Goal: Download file/media

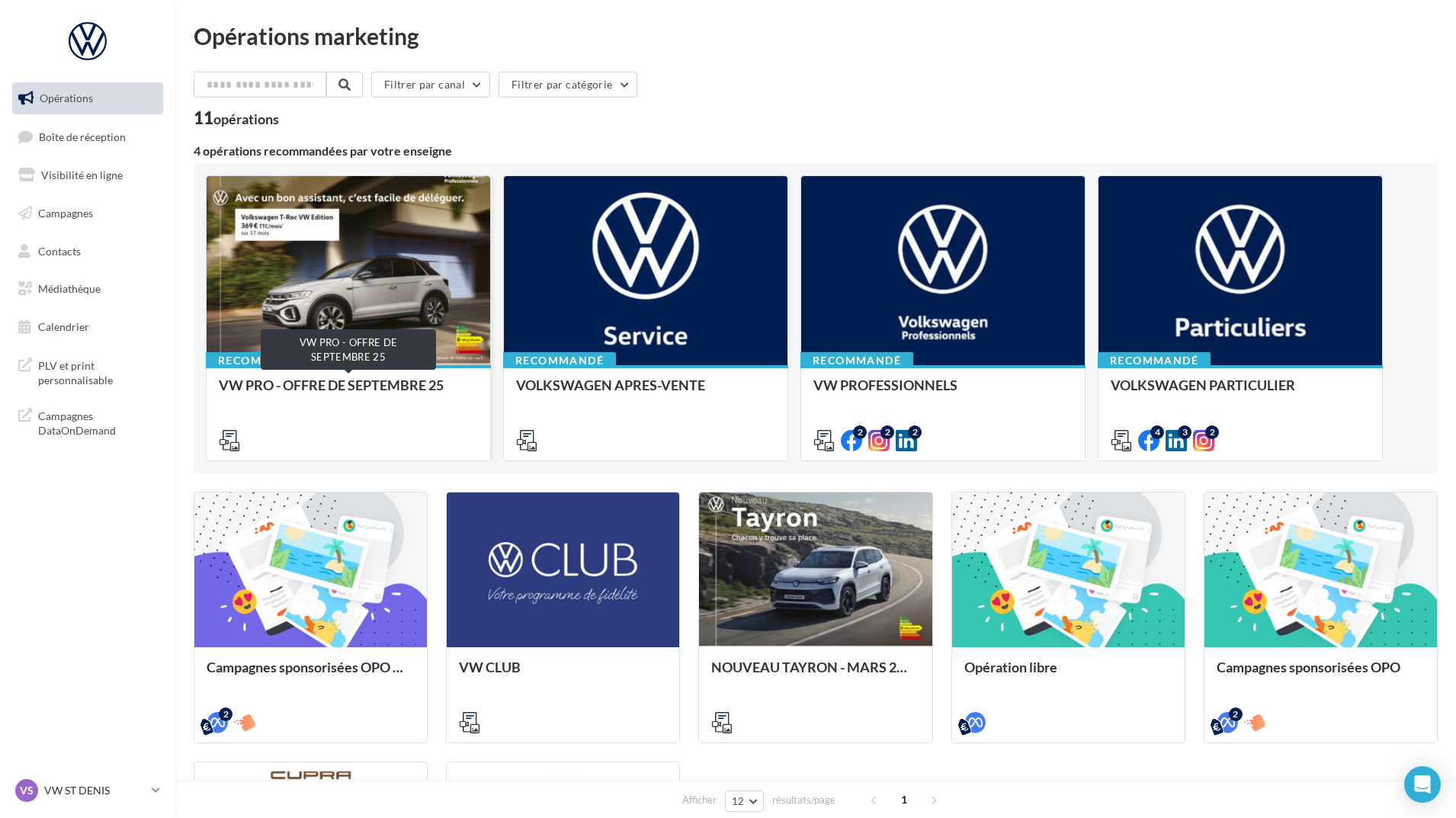
click at [387, 397] on div "VW PRO - OFFRE DE SEPTEMBRE 25" at bounding box center [349, 393] width 259 height 31
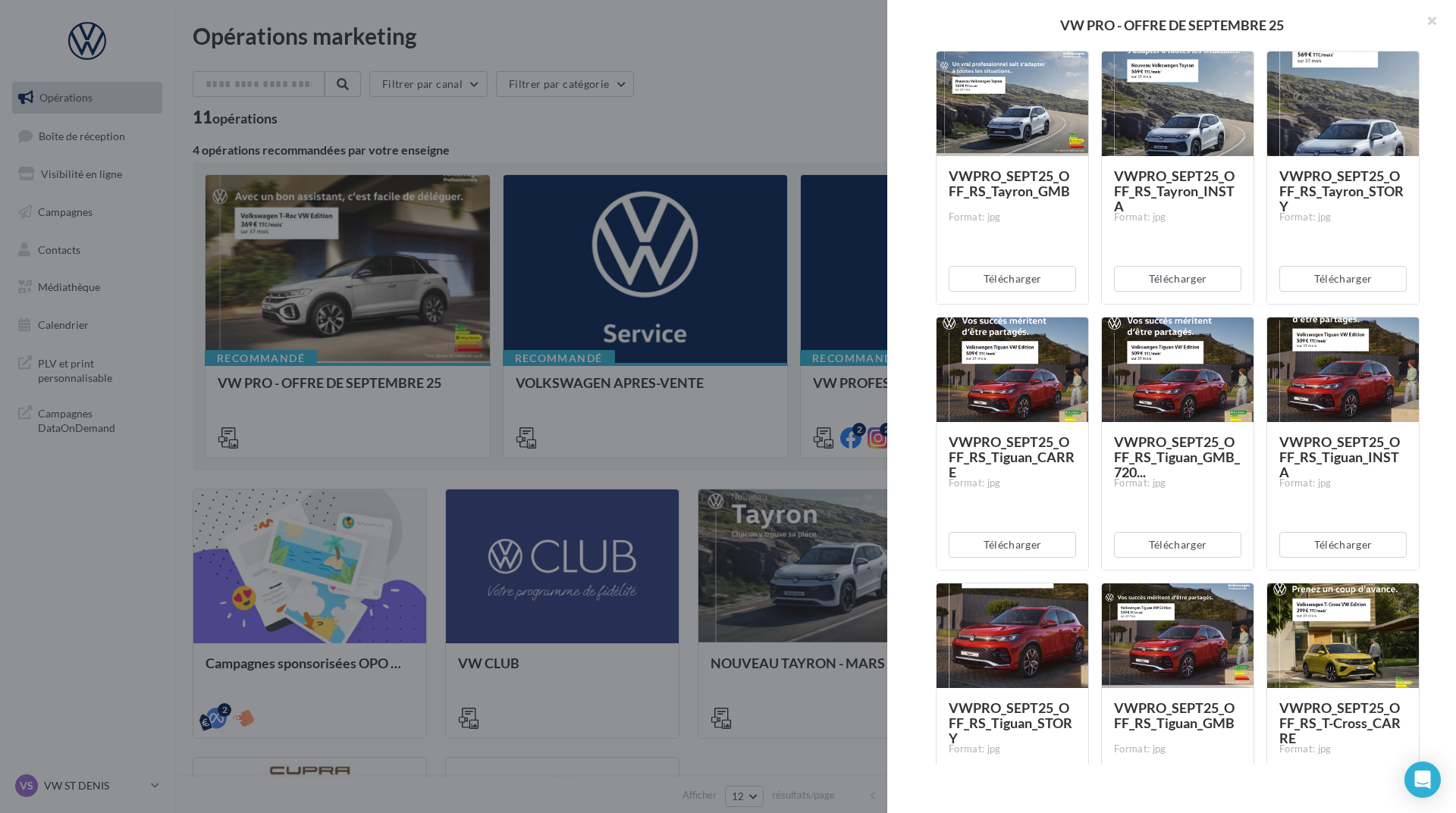
scroll to position [5079, 0]
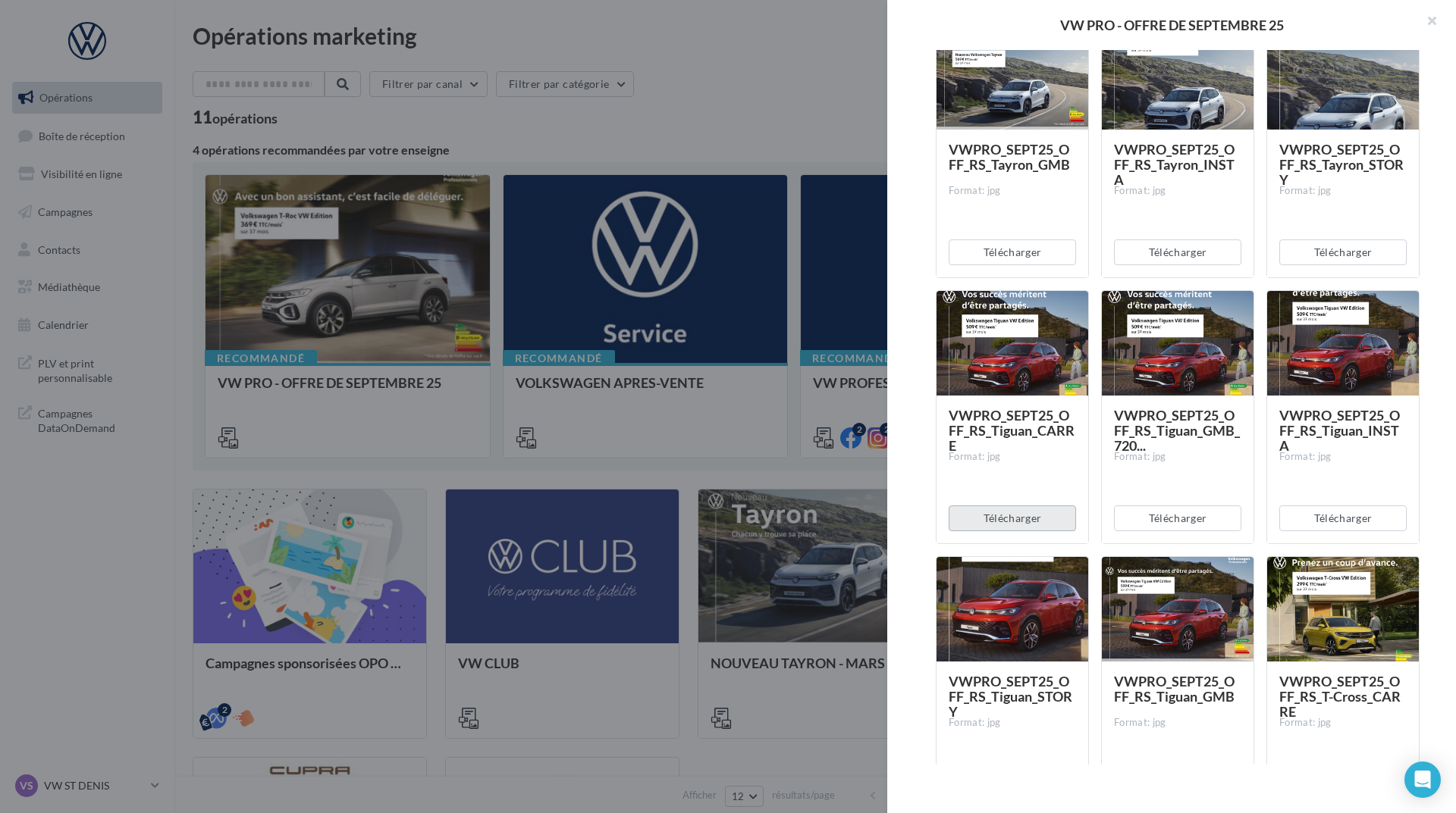
click at [1017, 507] on button "Télécharger" at bounding box center [1012, 518] width 127 height 26
click at [1151, 512] on button "Télécharger" at bounding box center [1177, 518] width 127 height 26
click at [1312, 522] on button "Télécharger" at bounding box center [1342, 518] width 127 height 26
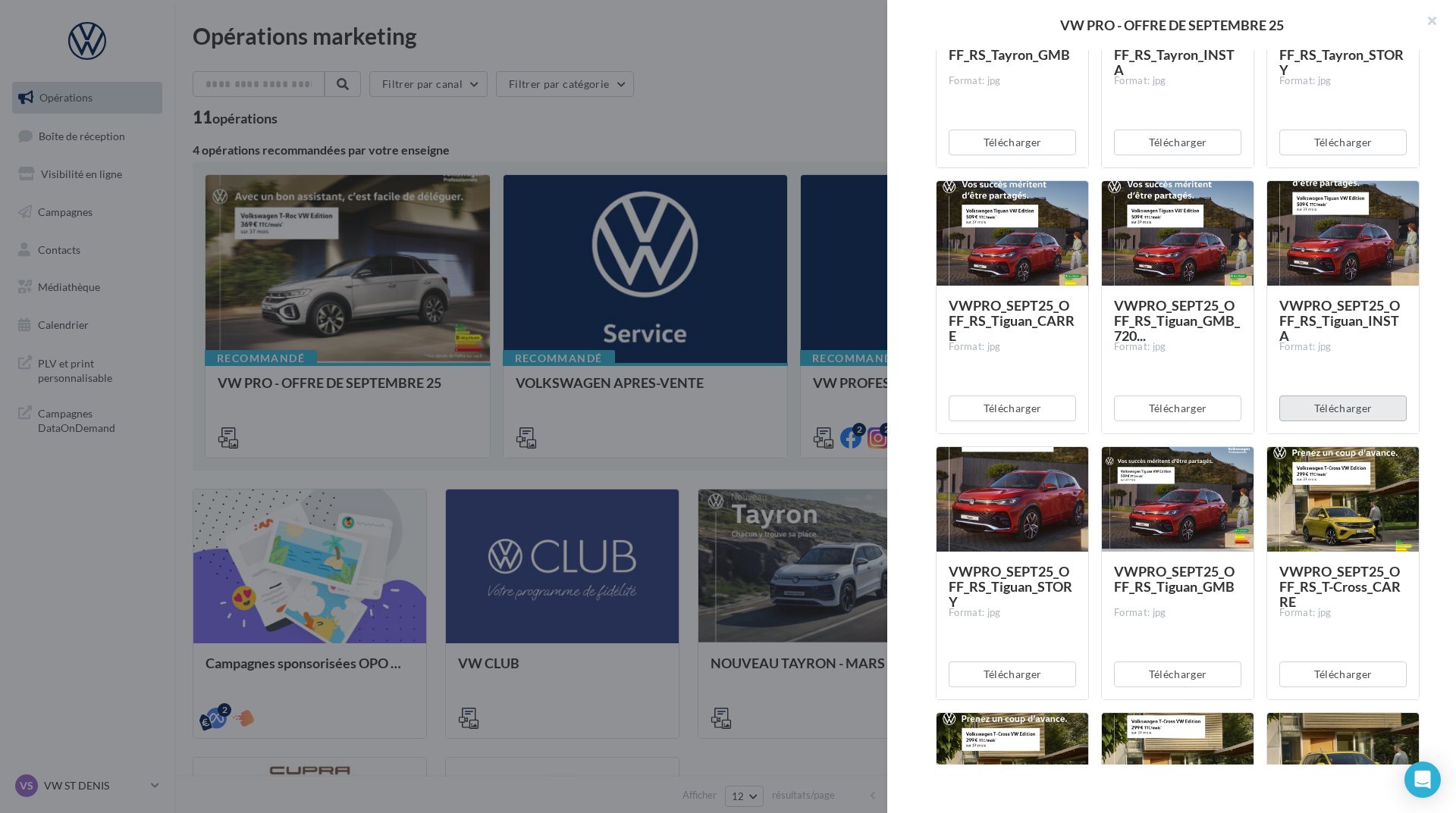
scroll to position [5231, 0]
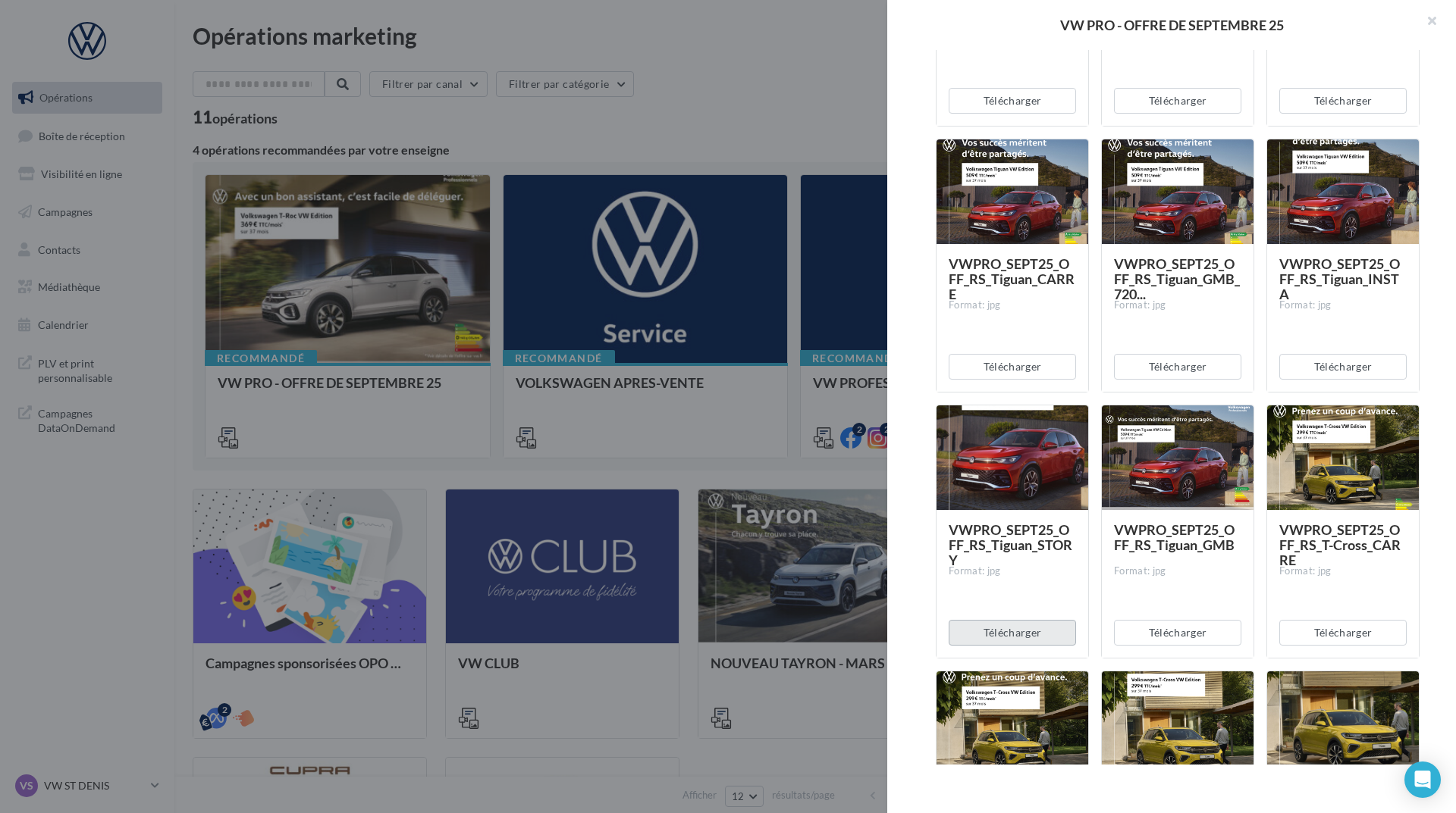
click at [1044, 640] on button "Télécharger" at bounding box center [1012, 633] width 127 height 26
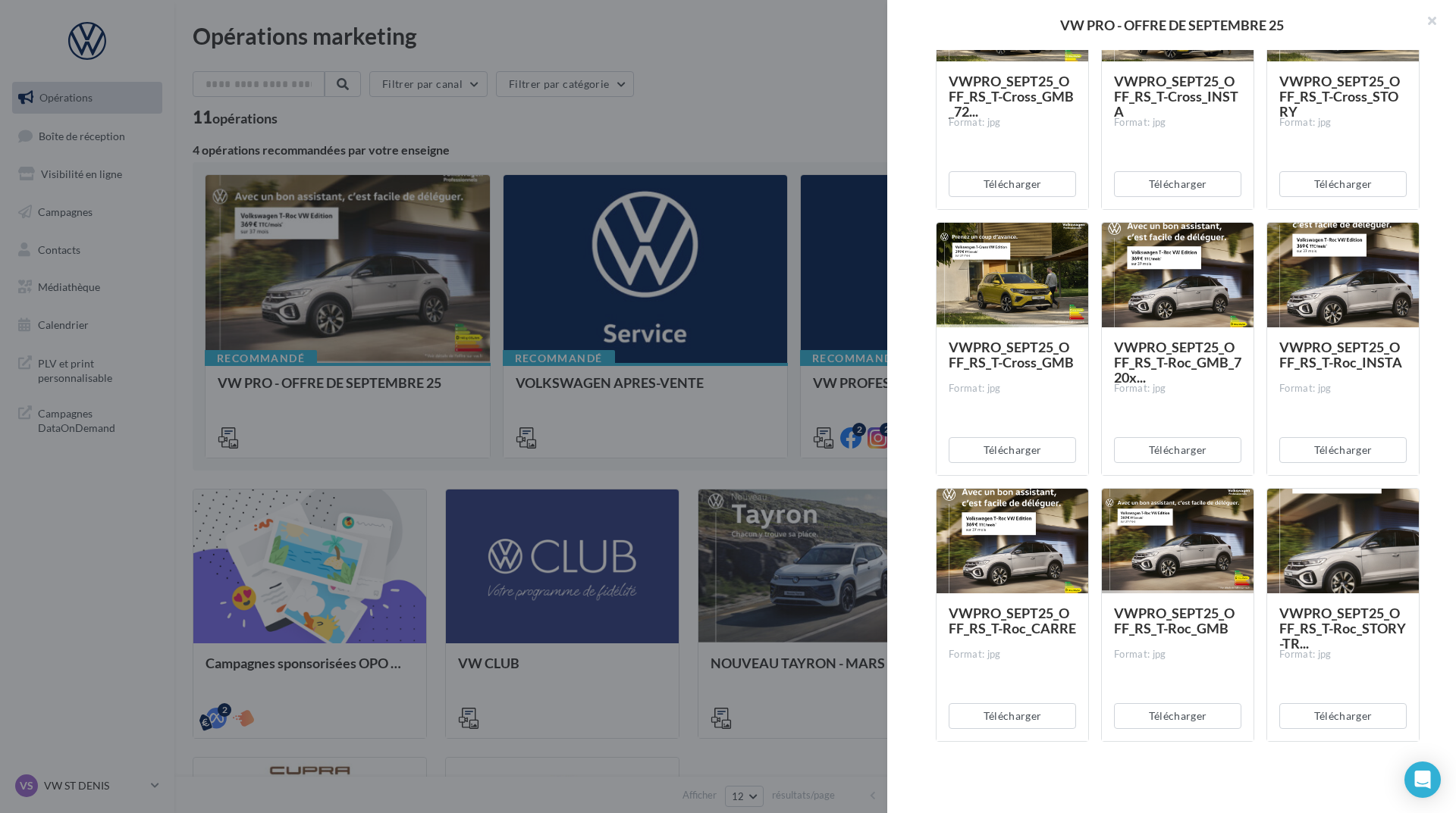
scroll to position [5947, 0]
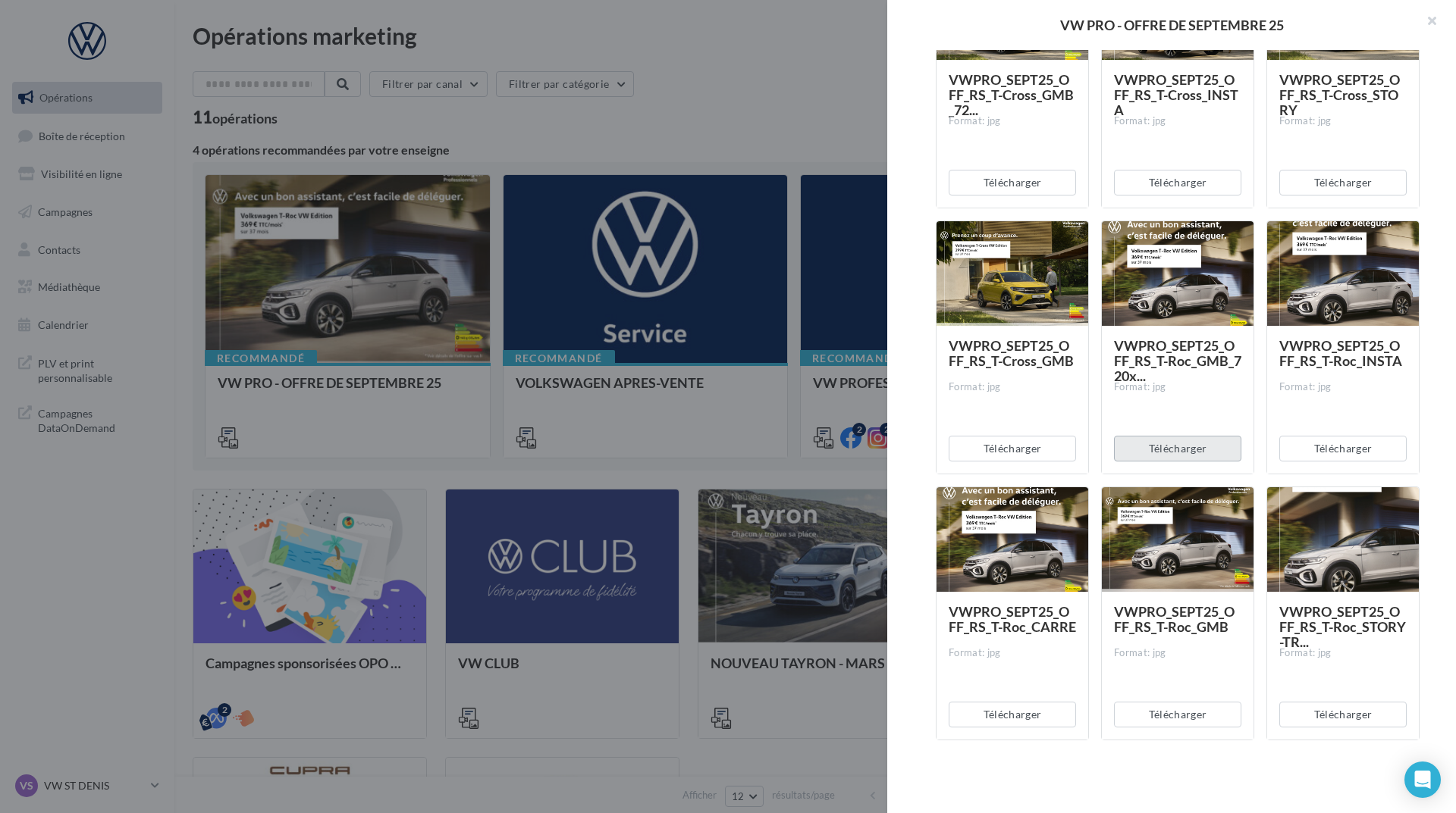
click at [1188, 451] on button "Télécharger" at bounding box center [1177, 448] width 127 height 26
click at [1302, 443] on button "Télécharger" at bounding box center [1342, 448] width 127 height 26
click at [1013, 706] on button "Télécharger" at bounding box center [1012, 715] width 127 height 26
click at [1119, 704] on button "Télécharger" at bounding box center [1177, 715] width 127 height 26
click at [1285, 708] on button "Télécharger" at bounding box center [1342, 715] width 127 height 26
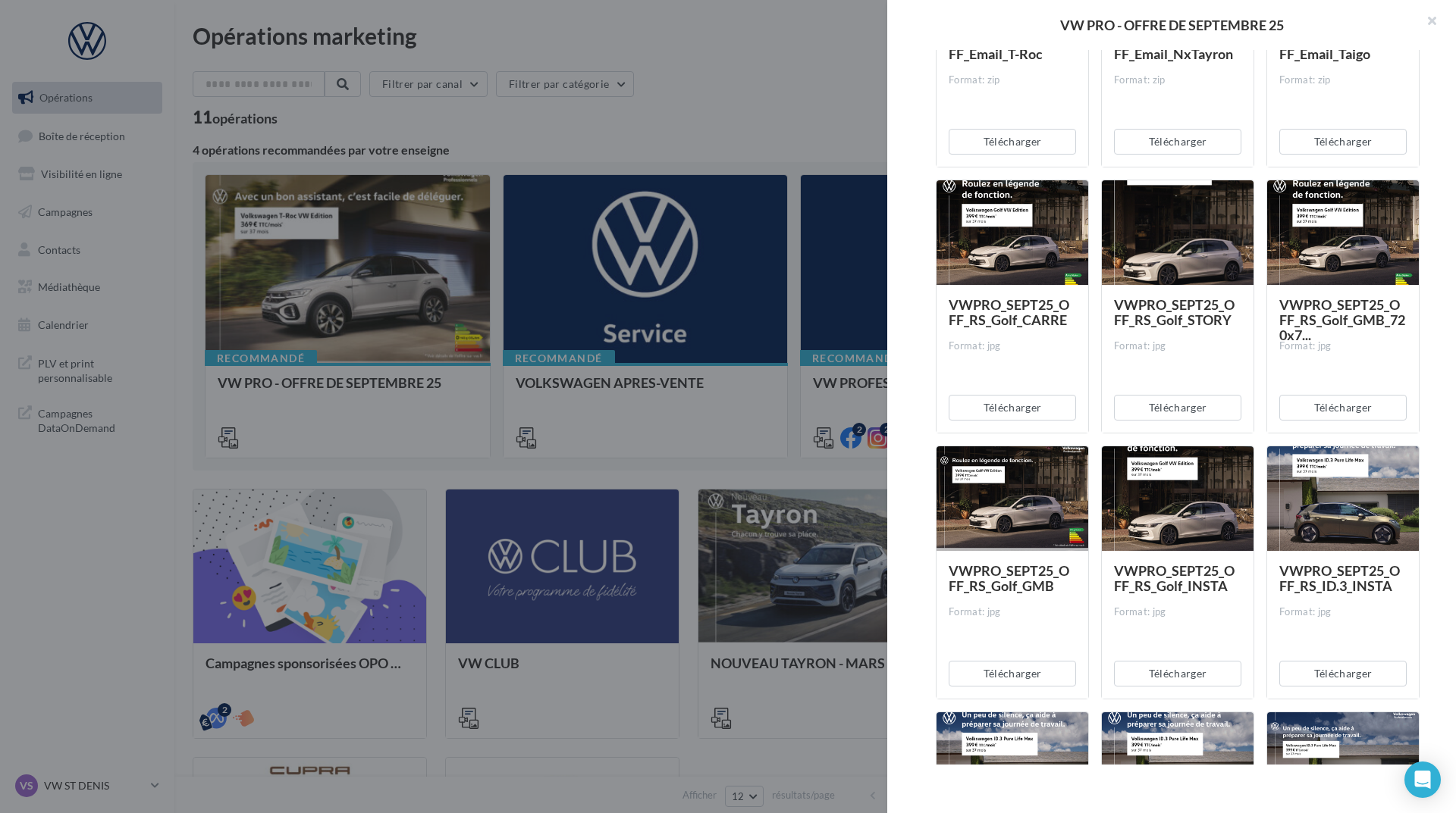
scroll to position [1171, 0]
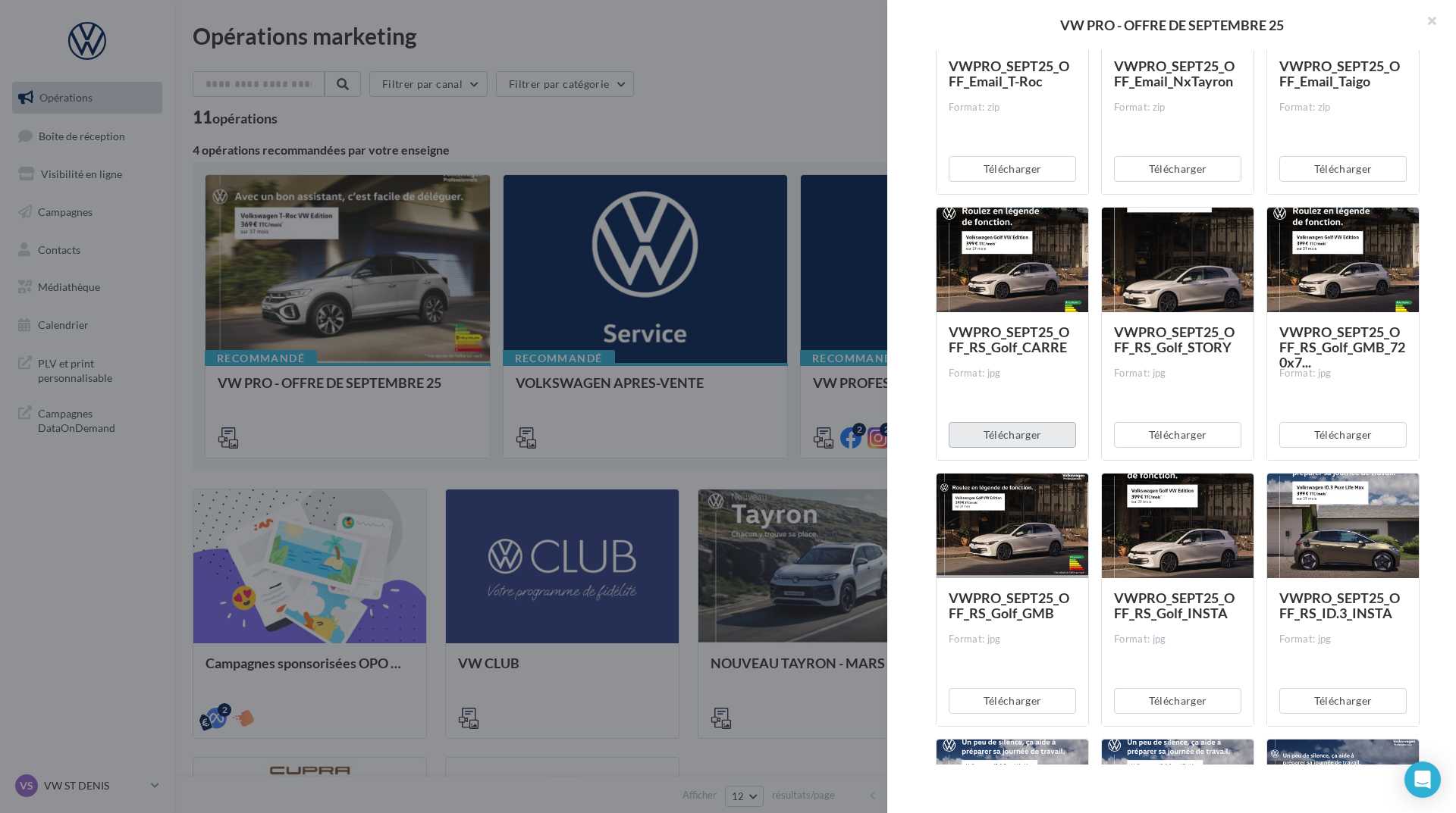
click at [1018, 435] on button "Télécharger" at bounding box center [1012, 435] width 127 height 26
click at [1164, 445] on button "Télécharger" at bounding box center [1177, 435] width 127 height 26
click at [1297, 434] on button "Télécharger" at bounding box center [1342, 435] width 127 height 26
drag, startPoint x: 1024, startPoint y: 695, endPoint x: 1046, endPoint y: 695, distance: 22.0
click at [1024, 695] on button "Télécharger" at bounding box center [1012, 701] width 127 height 26
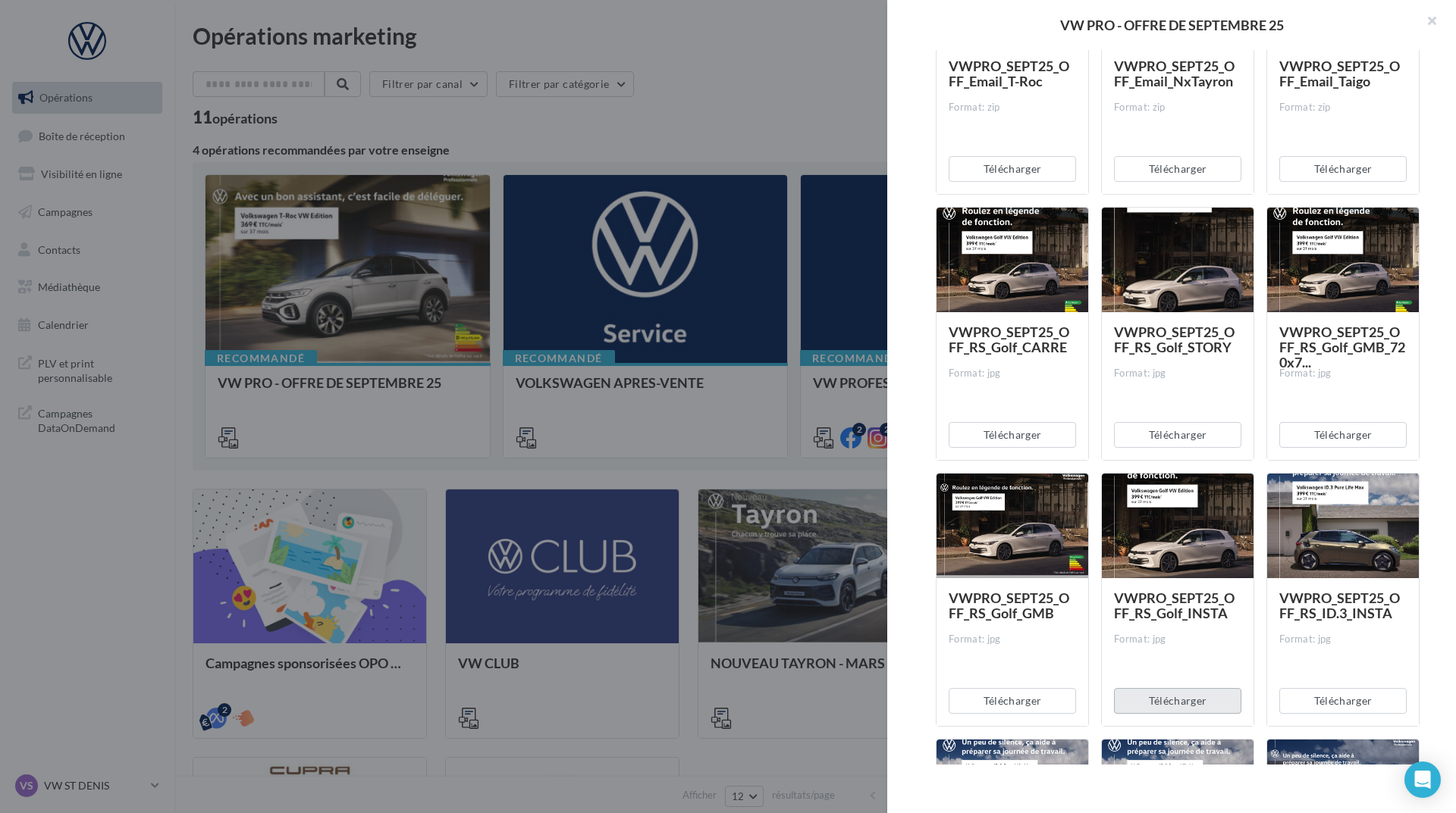
click at [1120, 690] on button "Télécharger" at bounding box center [1177, 701] width 127 height 26
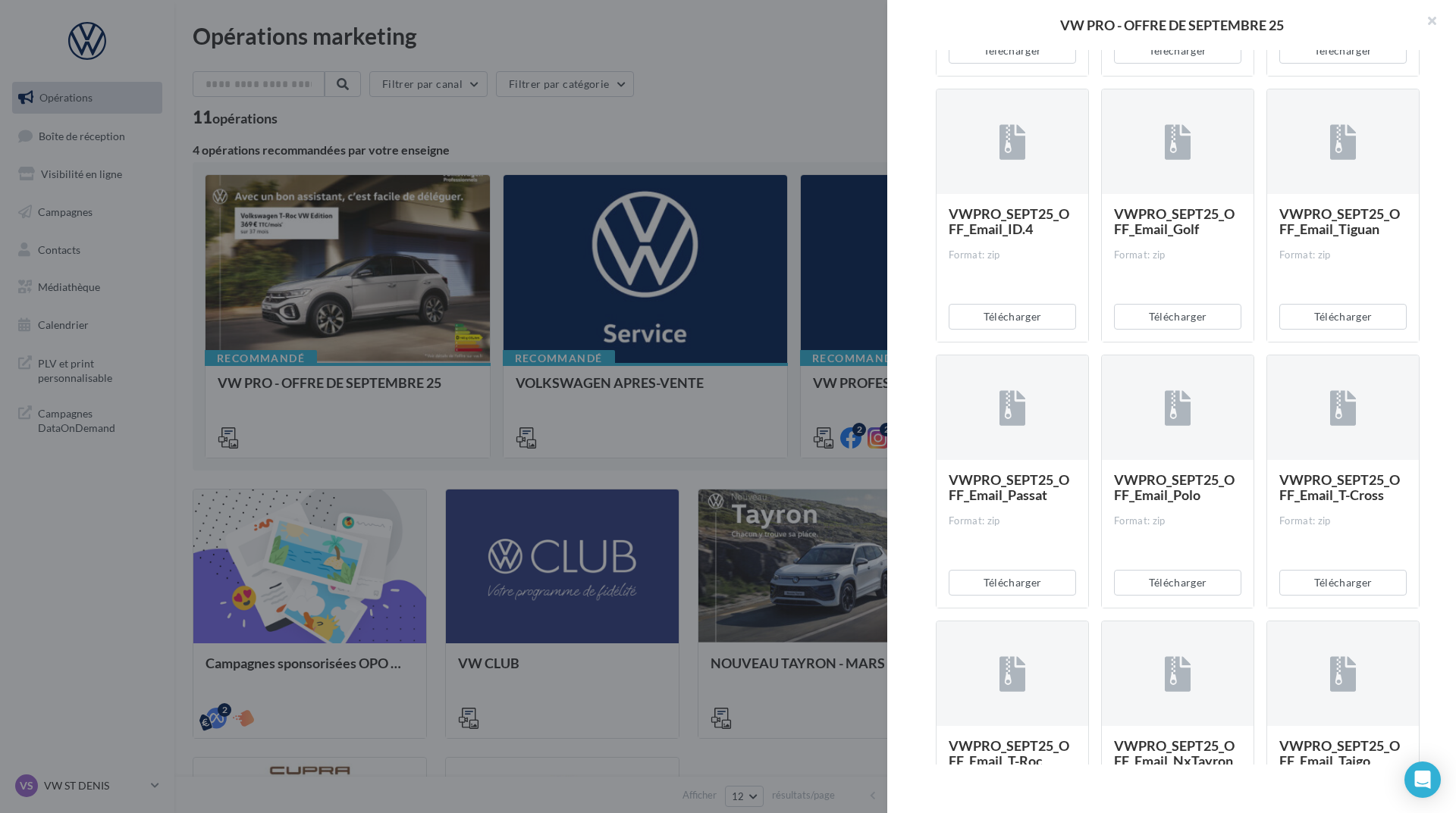
scroll to position [489, 0]
click at [1152, 314] on button "Télécharger" at bounding box center [1177, 319] width 127 height 26
click at [1324, 320] on button "Télécharger" at bounding box center [1342, 319] width 127 height 26
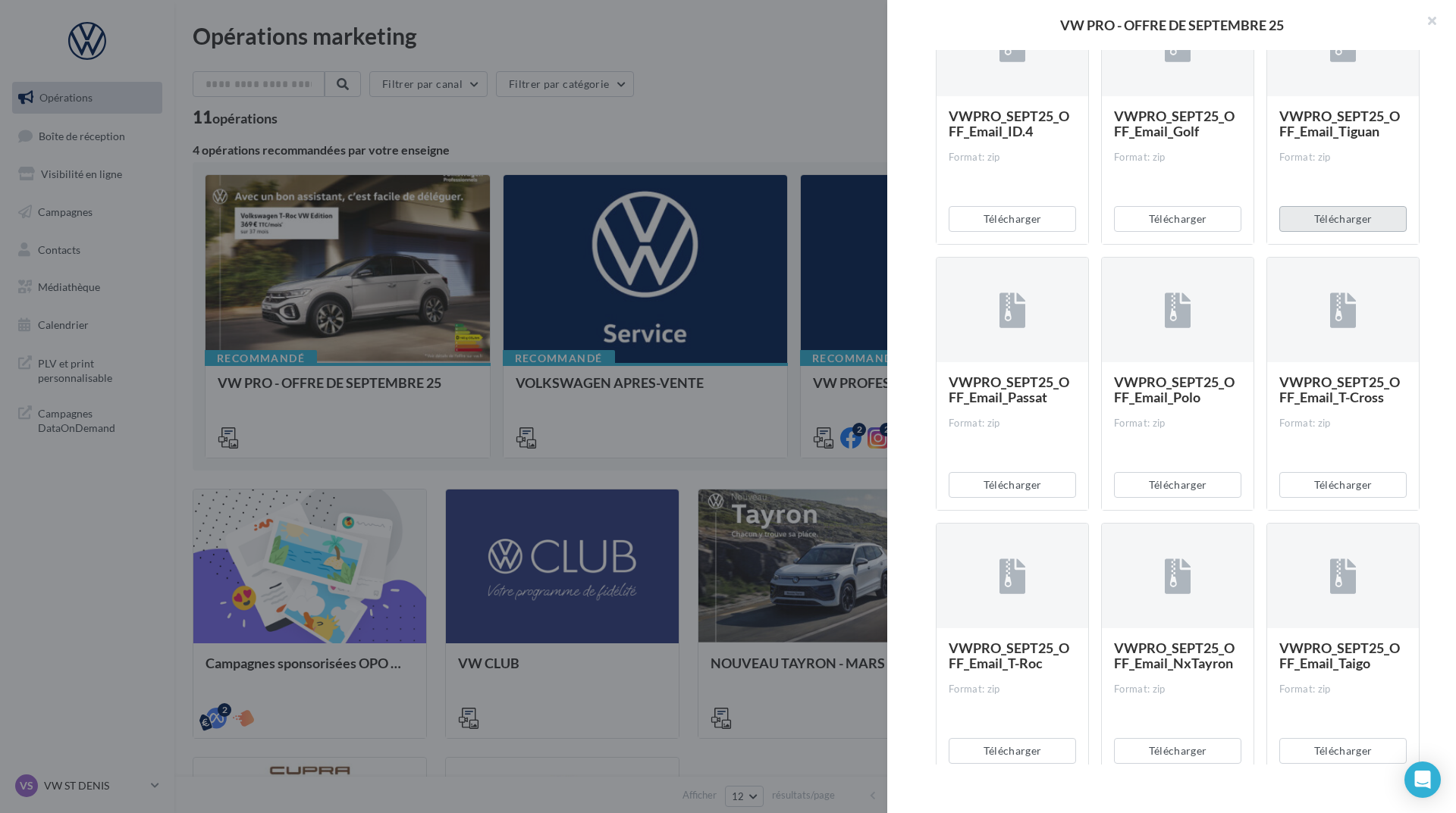
scroll to position [716, 0]
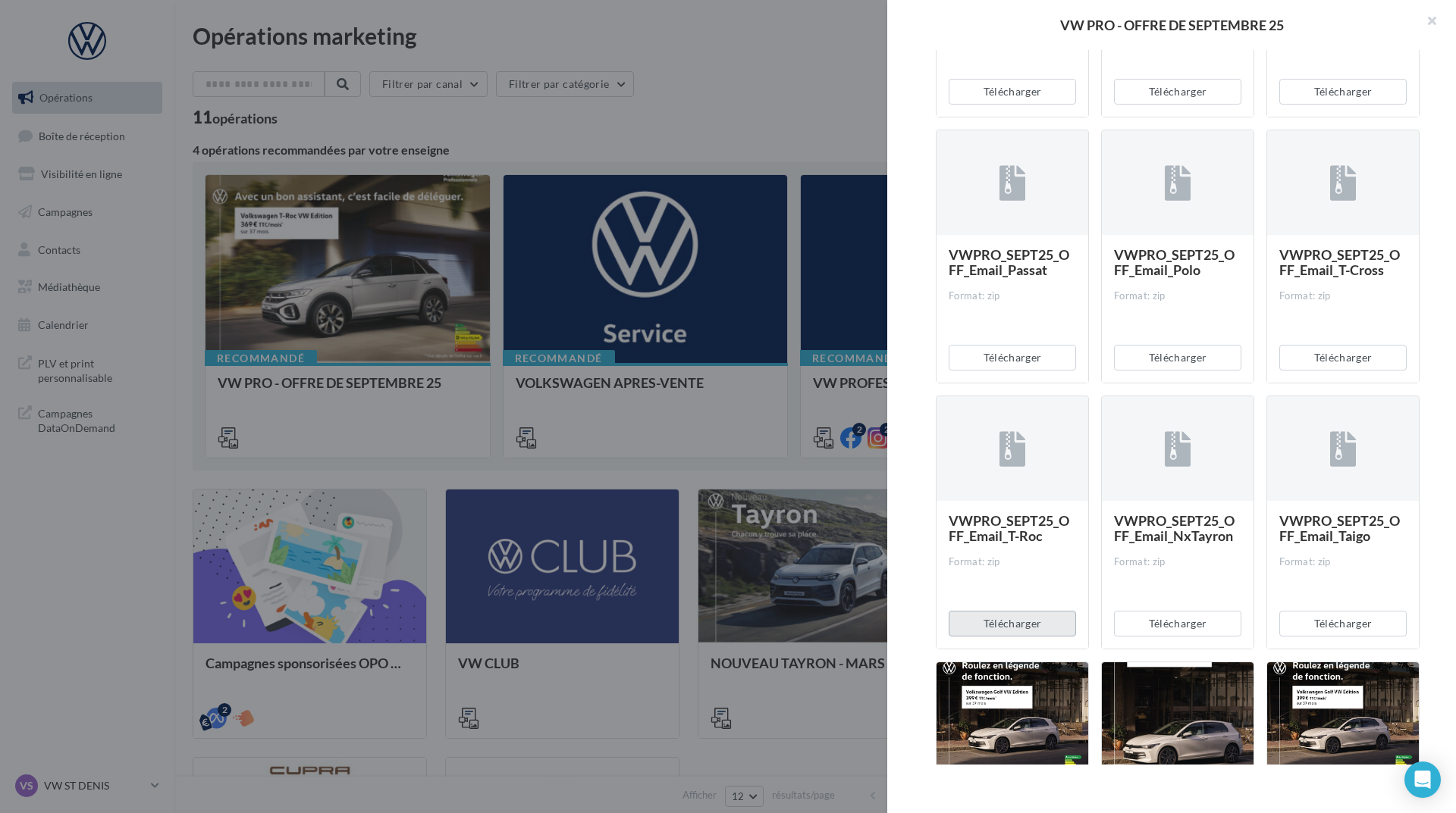
click at [1019, 622] on button "Télécharger" at bounding box center [1012, 623] width 127 height 26
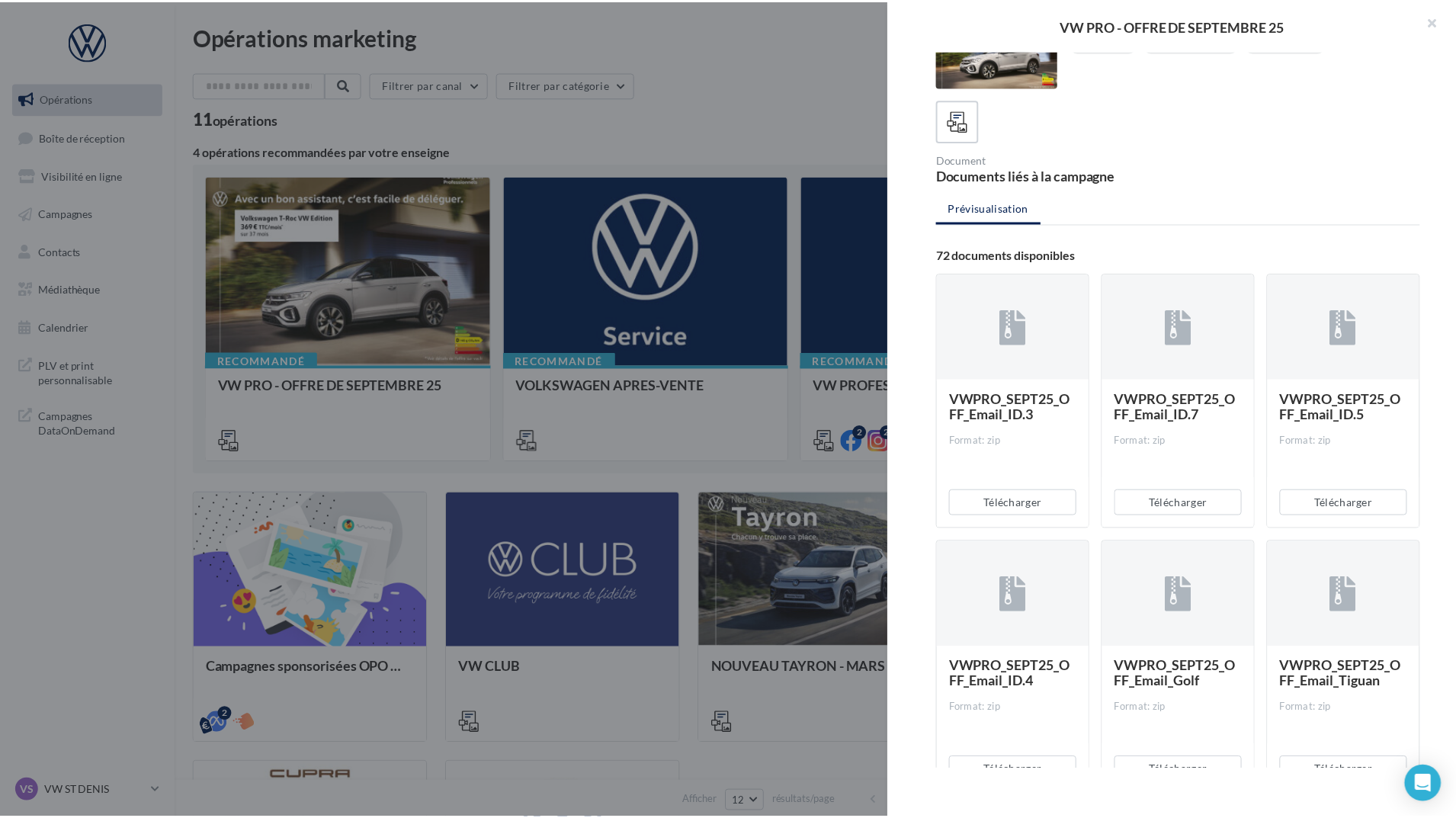
scroll to position [76, 0]
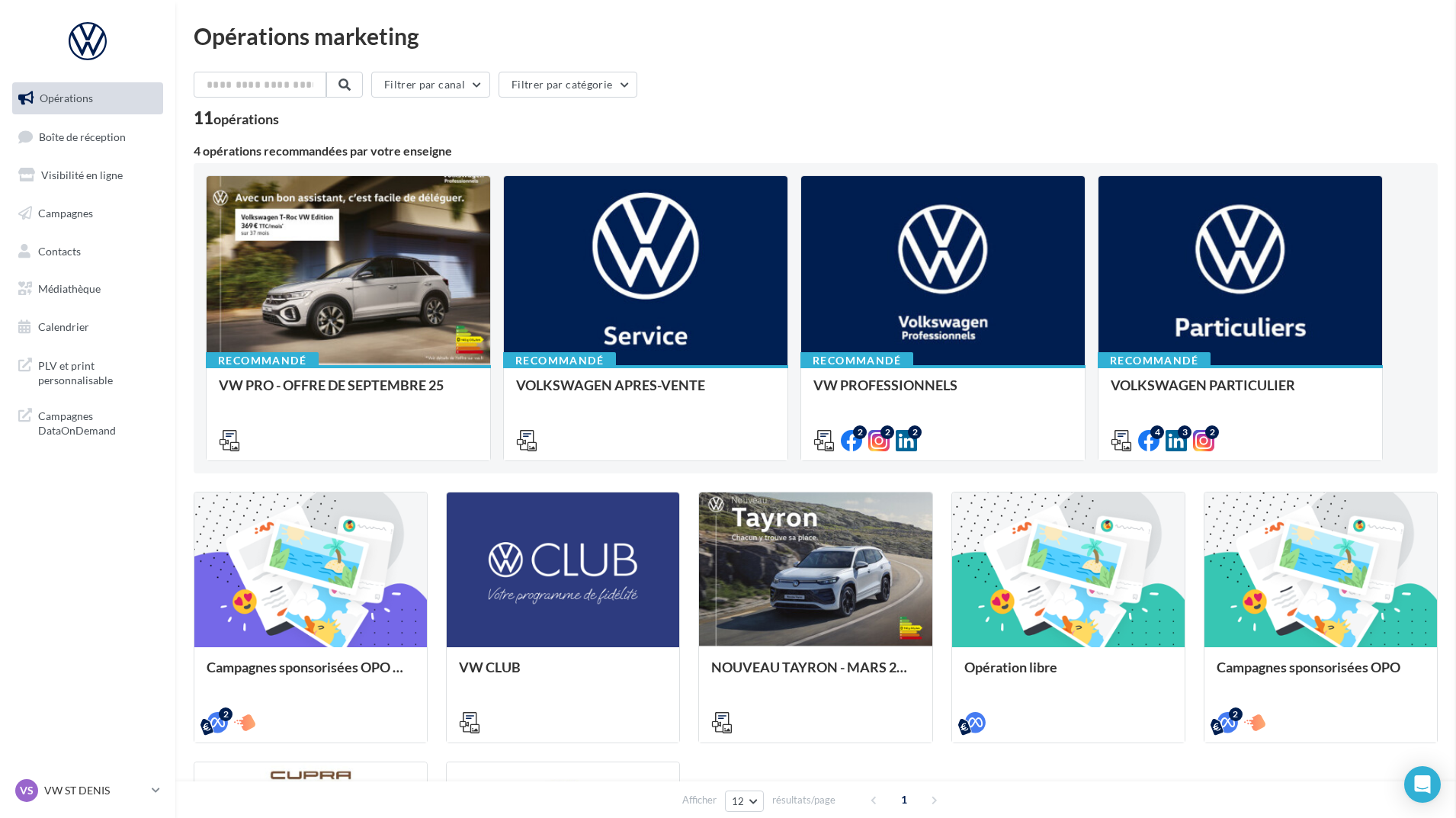
click at [757, 111] on div "11 opérations" at bounding box center [815, 119] width 1245 height 20
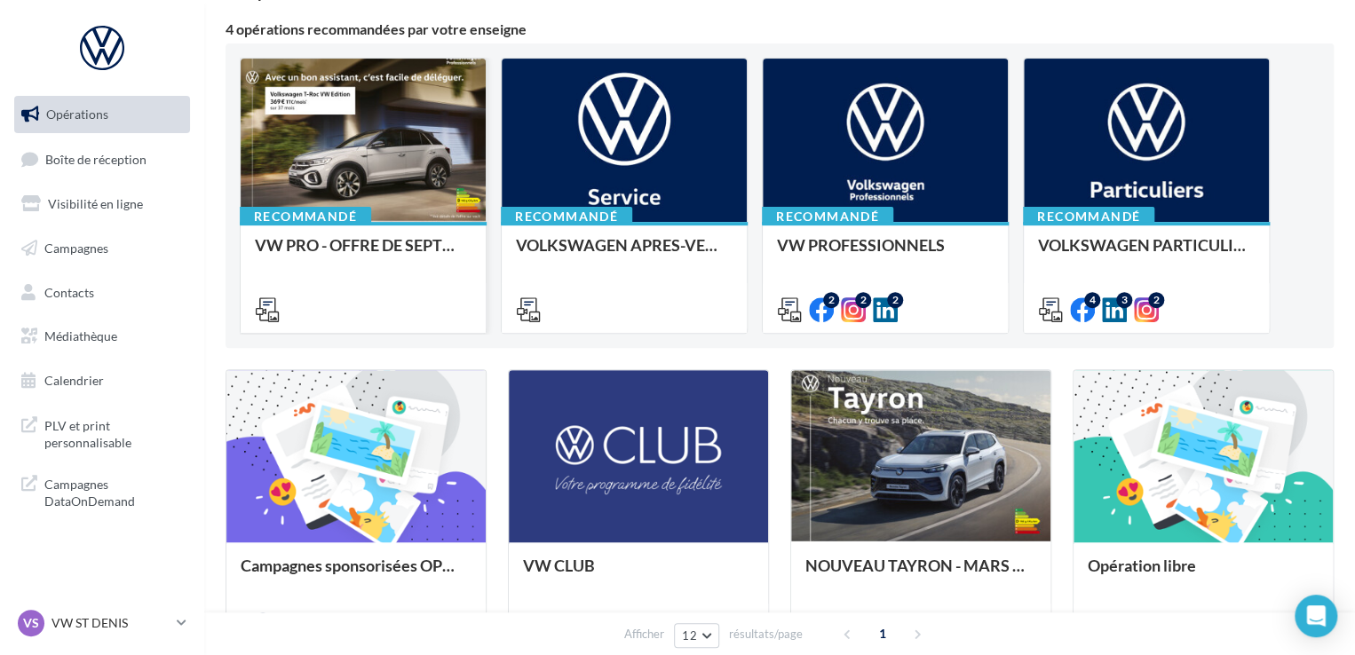
scroll to position [178, 0]
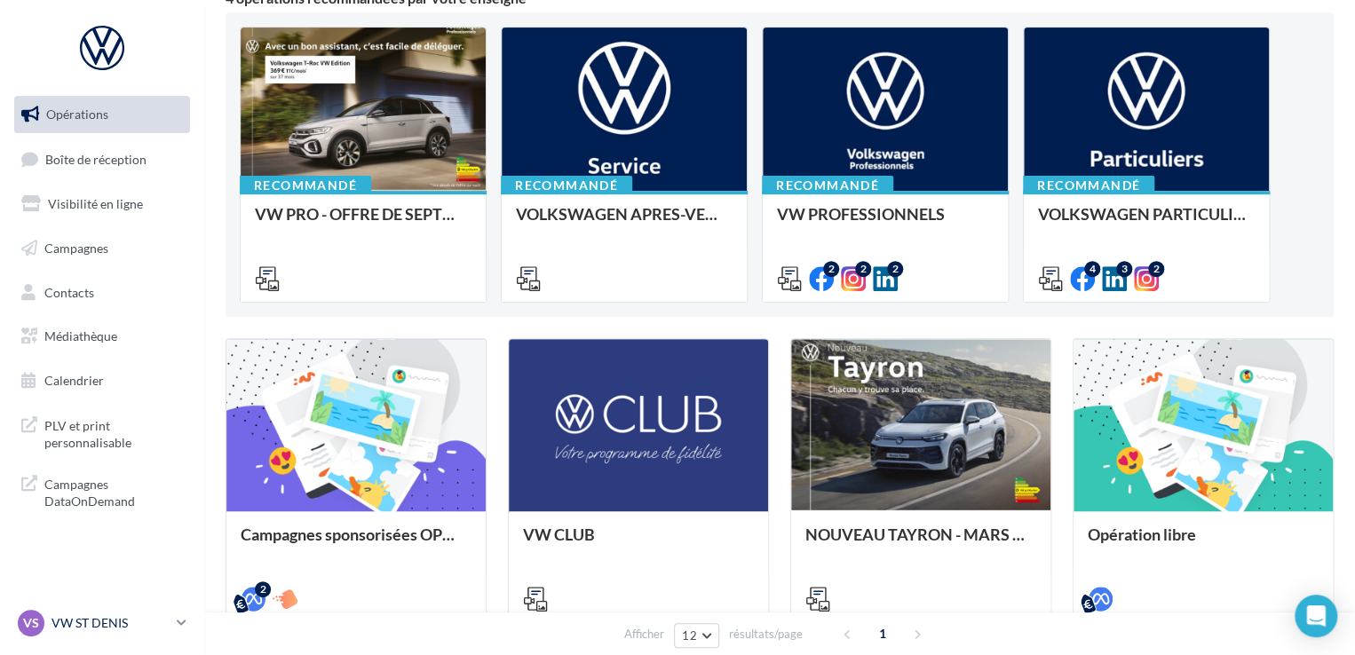
click at [186, 623] on link "VS VW ST DENIS vw-std-vil" at bounding box center [102, 623] width 176 height 34
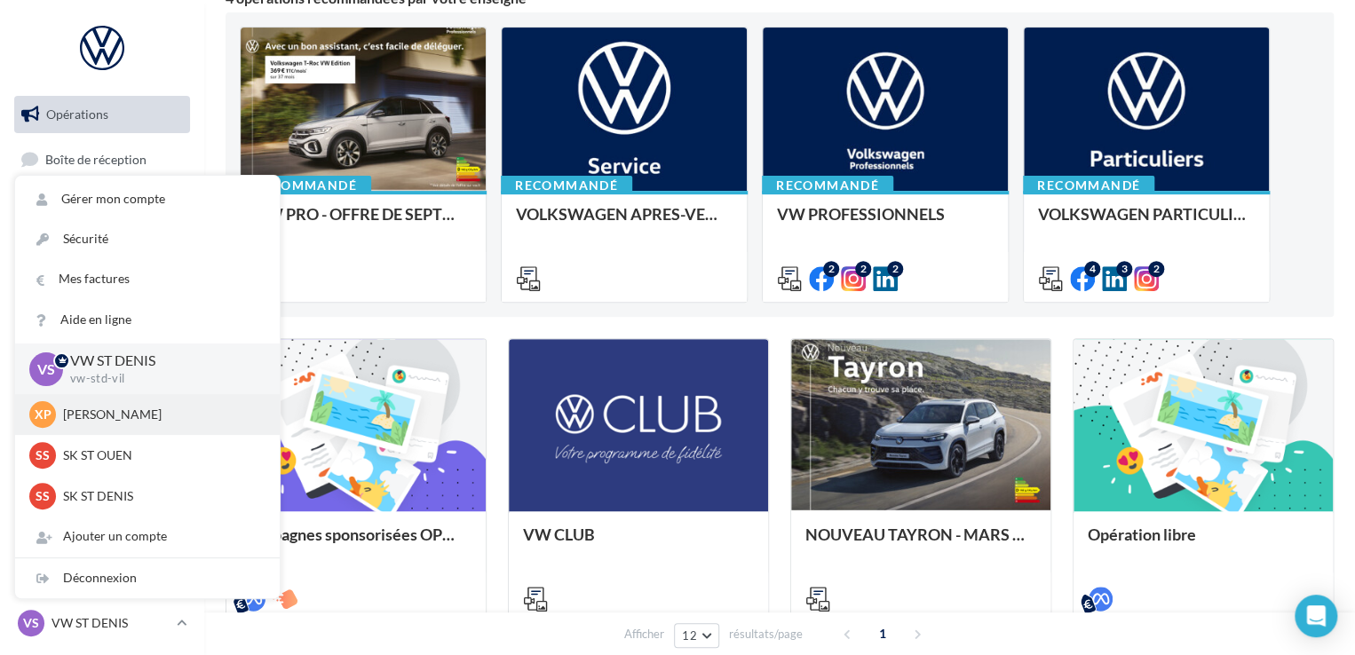
click at [178, 422] on p "[PERSON_NAME]" at bounding box center [160, 415] width 195 height 18
